Goal: Task Accomplishment & Management: Manage account settings

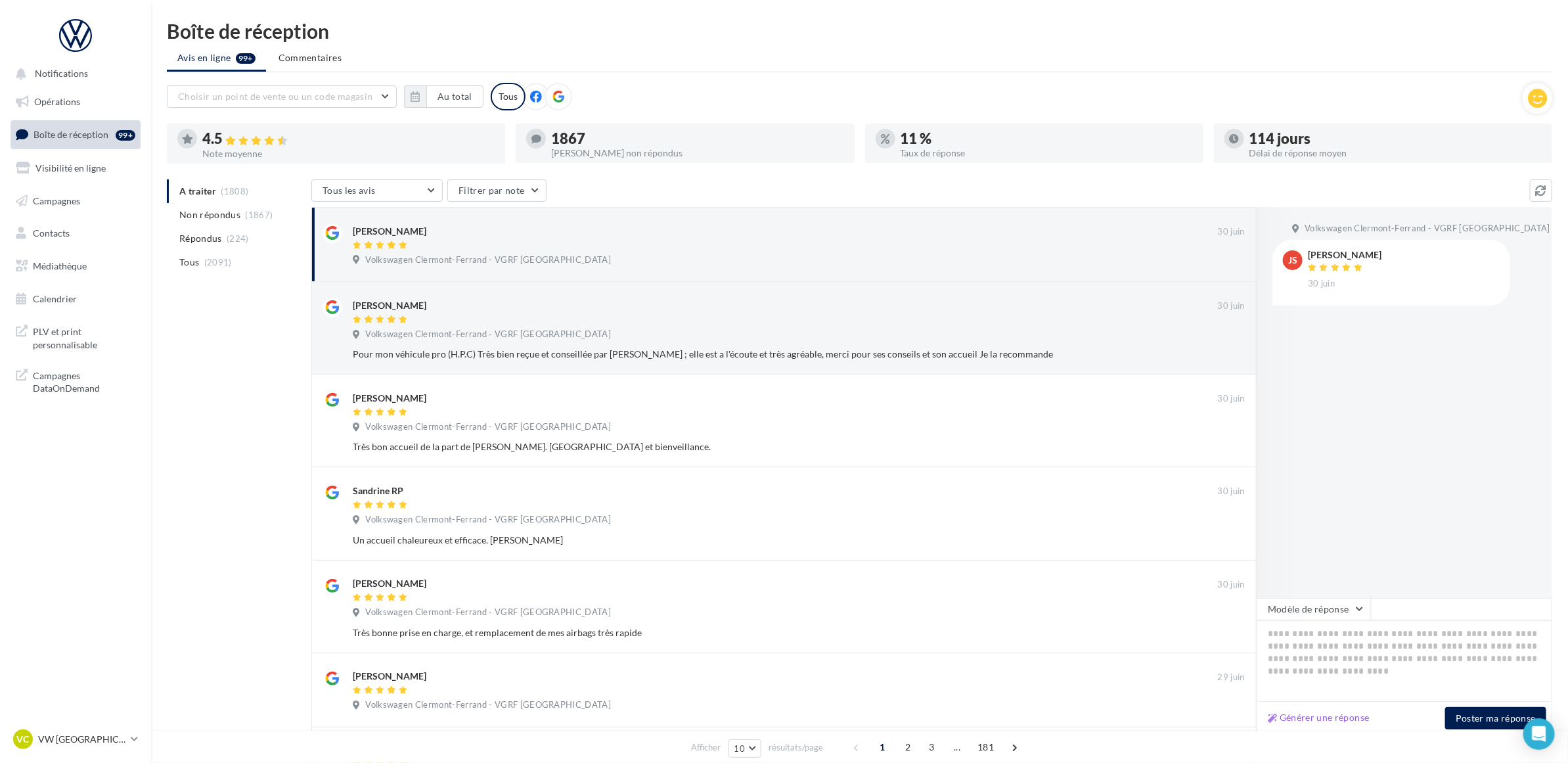
click at [219, 392] on div "A traiter (1808) Non répondus (1867) Répondus (224) Tous (2091) Tous les avis T…" at bounding box center [860, 647] width 1386 height 936
click at [256, 411] on div "A traiter (1808) Non répondus (1867) Répondus (224) Tous (2091) Tous les avis T…" at bounding box center [860, 647] width 1386 height 936
click at [253, 363] on div "A traiter (1808) Non répondus (1867) Répondus (224) Tous (2091) Tous les avis T…" at bounding box center [860, 647] width 1386 height 936
click at [241, 385] on div "A traiter (1808) Non répondus (1867) Répondus (224) Tous (2091) Tous les avis T…" at bounding box center [860, 647] width 1386 height 936
click at [241, 383] on div "A traiter (1808) Non répondus (1867) Répondus (224) Tous (2091) Tous les avis T…" at bounding box center [860, 647] width 1386 height 936
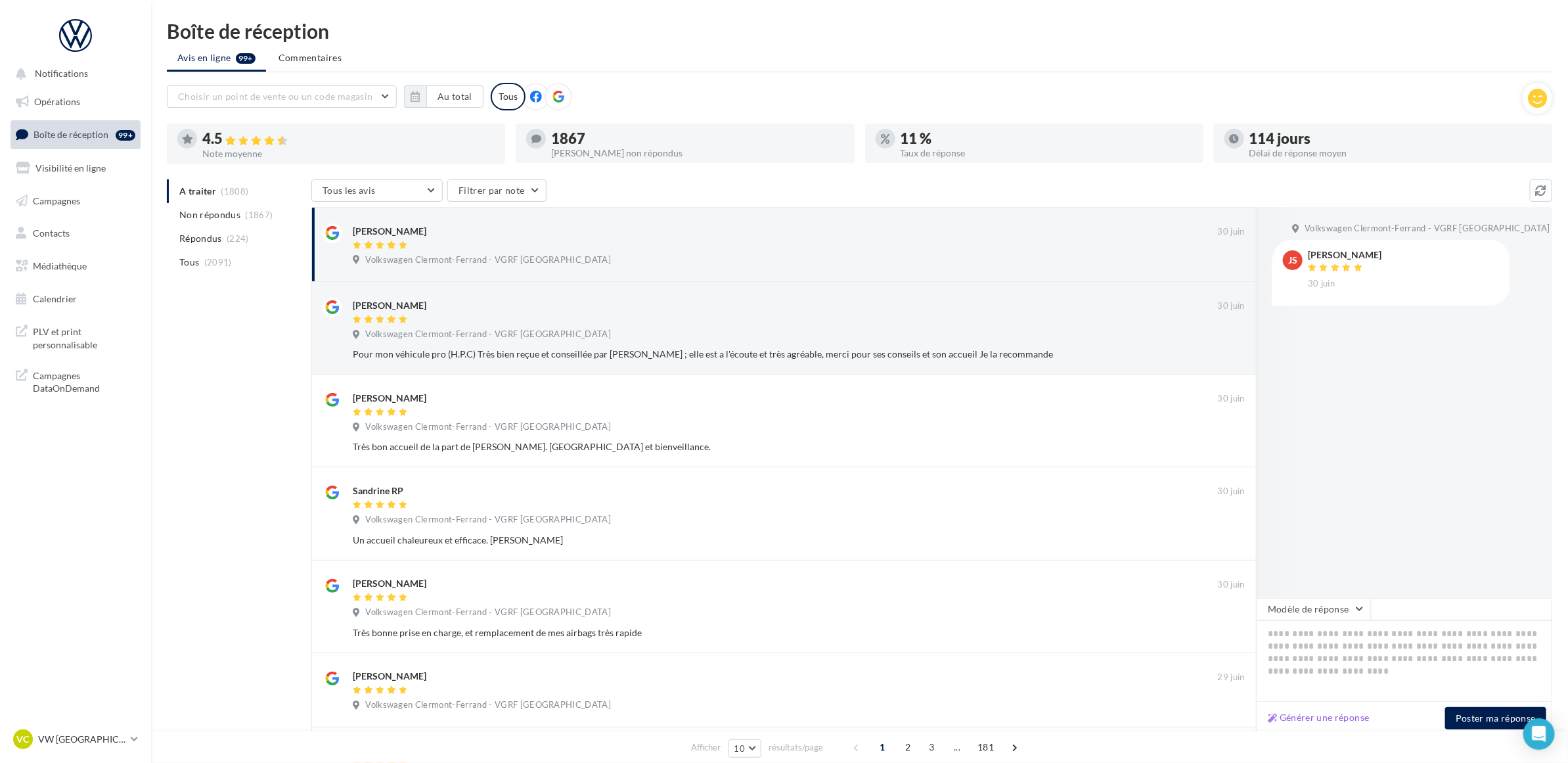
click at [700, 46] on ul "Avis en ligne 99+ Commentaires" at bounding box center [860, 58] width 1386 height 27
click at [103, 743] on p "VW [GEOGRAPHIC_DATA]" at bounding box center [82, 739] width 87 height 13
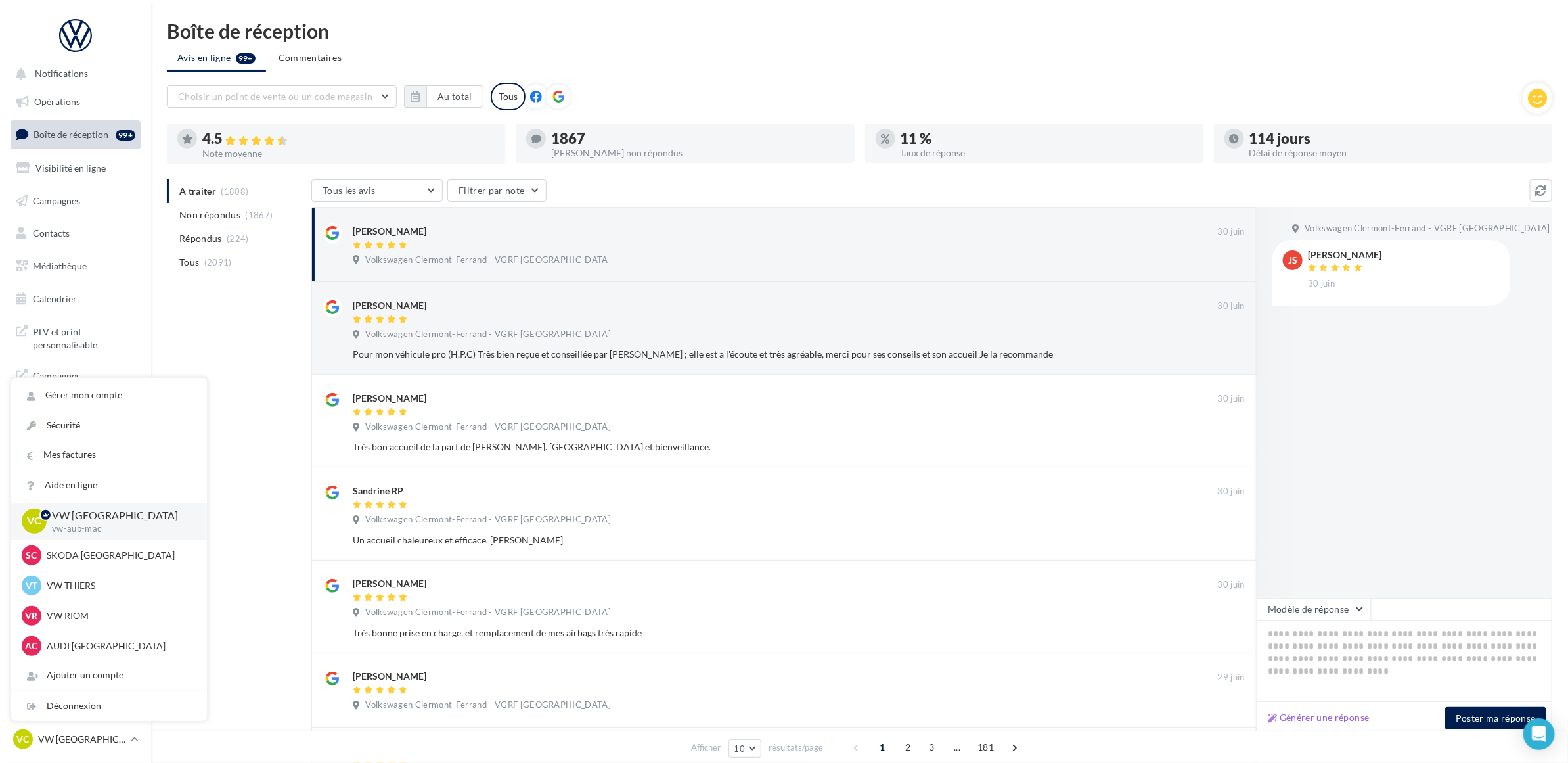
click at [244, 313] on div "A traiter (1808) Non répondus (1867) Répondus (224) Tous (2091) Tous les avis T…" at bounding box center [860, 647] width 1386 height 936
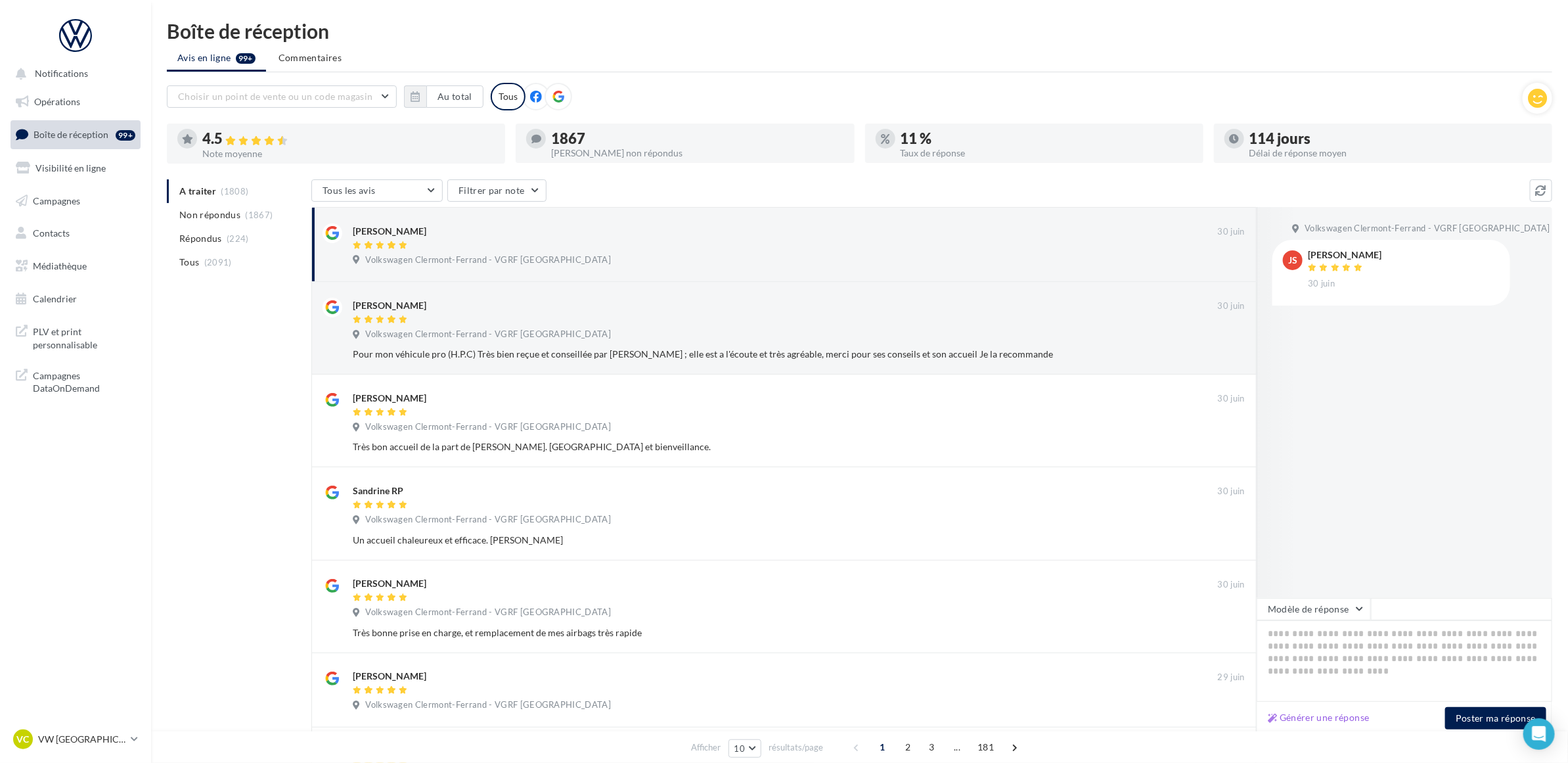
click at [196, 455] on div "A traiter (1808) Non répondus (1867) Répondus (224) Tous (2091) Tous les avis T…" at bounding box center [860, 647] width 1386 height 936
click at [113, 487] on nav "Notifications Opérations Boîte de réception 99+ Visibilité en ligne Campagnes C…" at bounding box center [75, 381] width 151 height 763
click at [231, 341] on div "A traiter (1808) Non répondus (1867) Répondus (224) Tous (2091) Tous les avis T…" at bounding box center [860, 647] width 1386 height 936
click at [93, 741] on p "VW [GEOGRAPHIC_DATA]" at bounding box center [82, 739] width 87 height 13
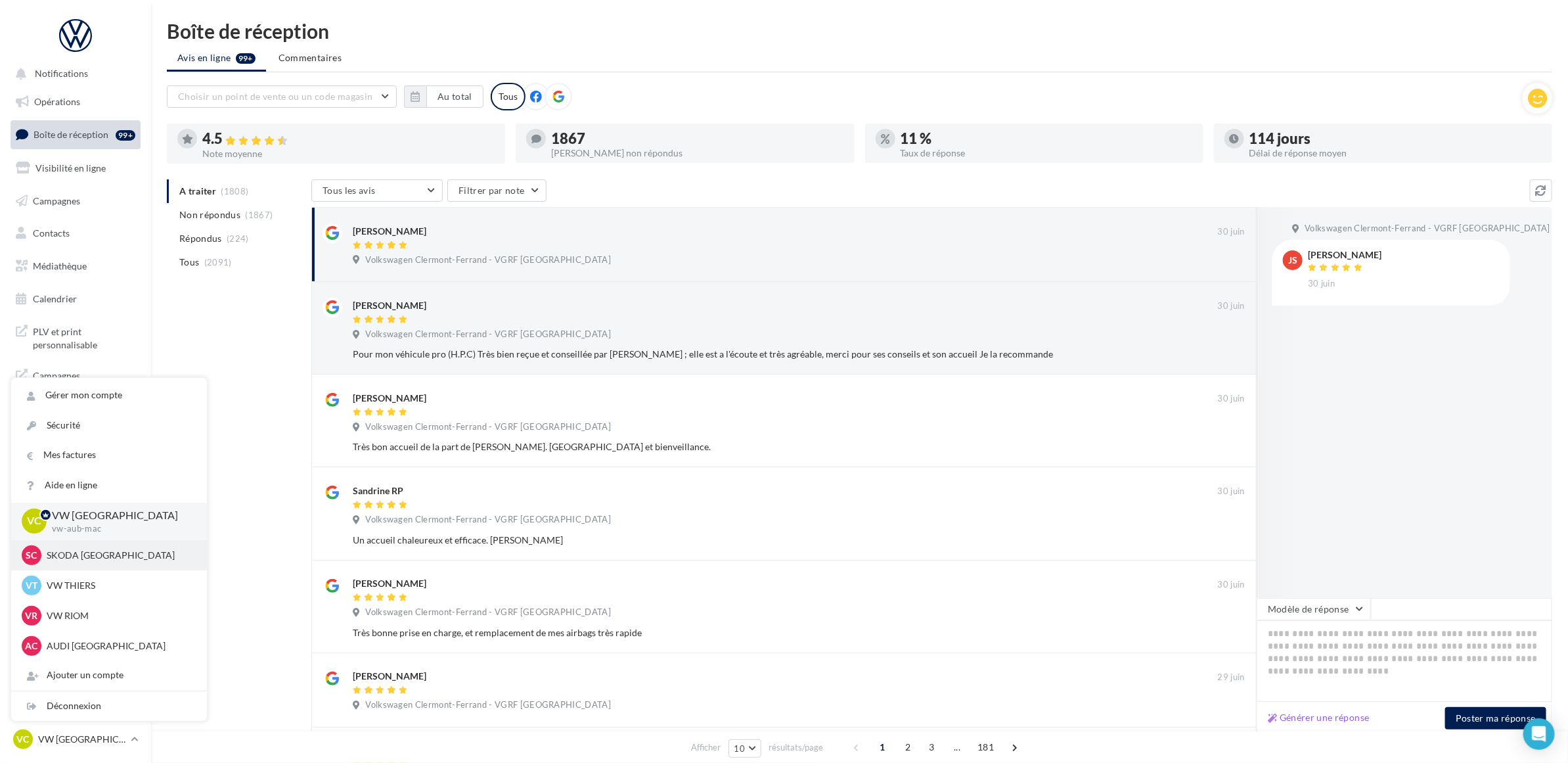
click at [109, 557] on p "SKODA [GEOGRAPHIC_DATA]" at bounding box center [119, 555] width 144 height 13
